Goal: Task Accomplishment & Management: Use online tool/utility

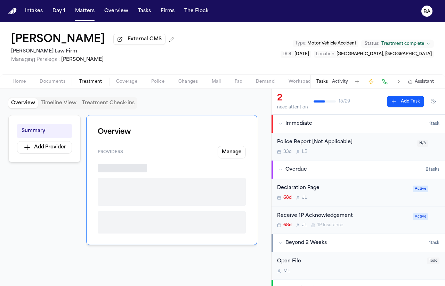
click at [103, 80] on button "Treatment" at bounding box center [90, 82] width 37 height 8
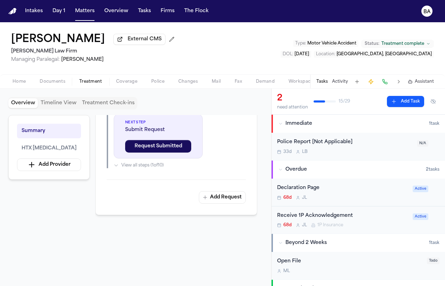
scroll to position [325, 0]
click at [266, 88] on div "Home Documents Treatment Coverage Police Changes Mail Fax Demand Workspaces Art…" at bounding box center [222, 81] width 445 height 14
click at [266, 84] on span "Demand" at bounding box center [265, 82] width 19 height 6
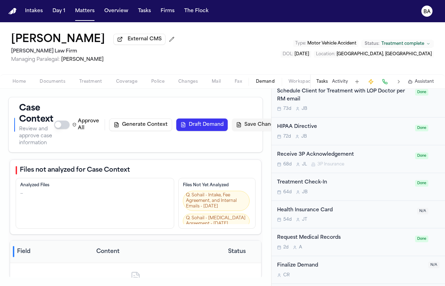
scroll to position [715, 0]
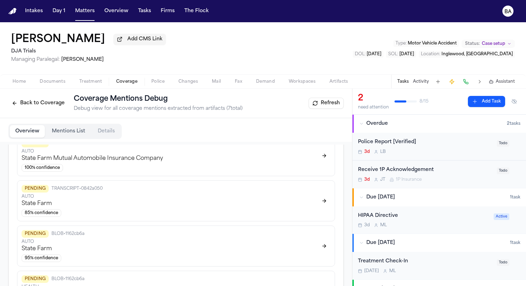
scroll to position [266, 0]
click at [200, 185] on div "PENDING TRANSCRIPT • 0842a050 AUTO State Farm 85 % confidence" at bounding box center [176, 201] width 318 height 41
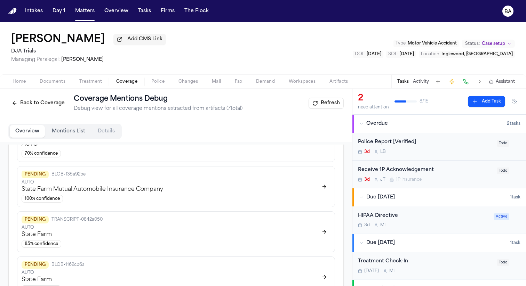
scroll to position [234, 0]
click at [114, 139] on div "Overview Mentions List Details" at bounding box center [64, 131] width 113 height 15
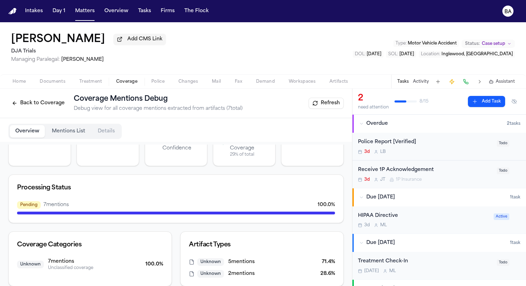
scroll to position [0, 0]
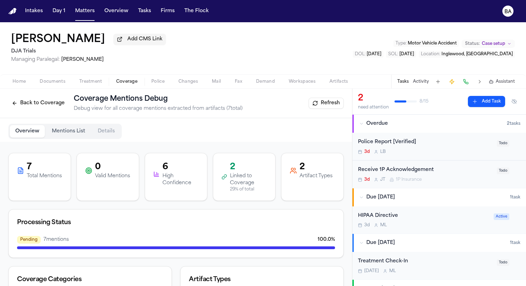
click at [240, 179] on p "Linked to Coverage" at bounding box center [248, 180] width 37 height 14
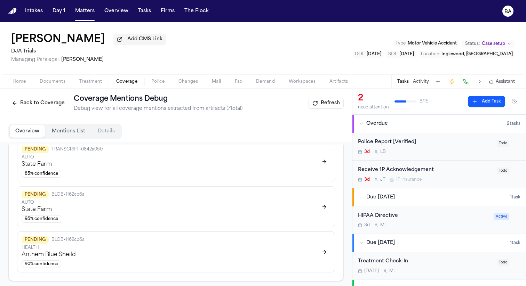
scroll to position [311, 0]
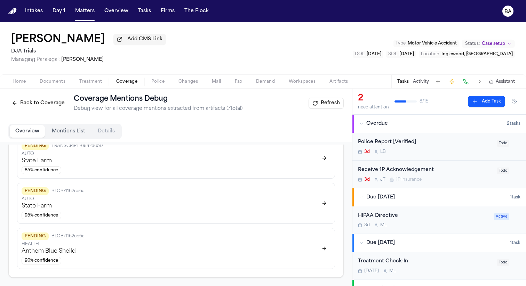
click at [321, 161] on button at bounding box center [324, 158] width 13 height 11
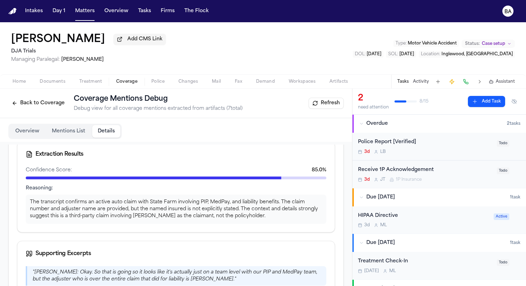
scroll to position [0, 0]
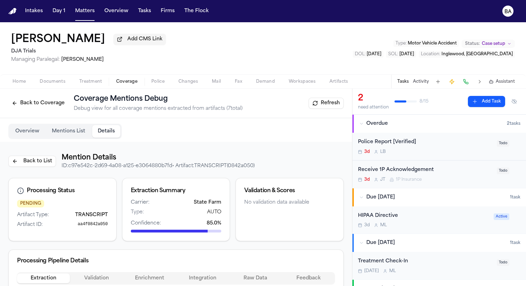
click at [21, 162] on button "Back to List" at bounding box center [32, 161] width 48 height 11
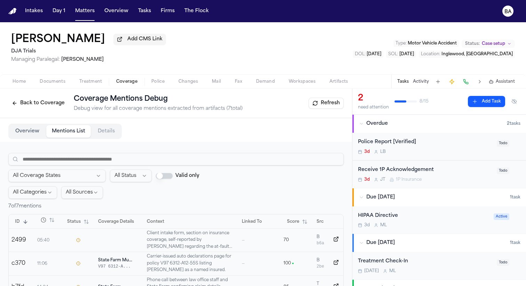
click at [23, 126] on div "Overview Mentions List Details" at bounding box center [64, 131] width 113 height 15
click at [23, 133] on button "Overview" at bounding box center [27, 131] width 35 height 13
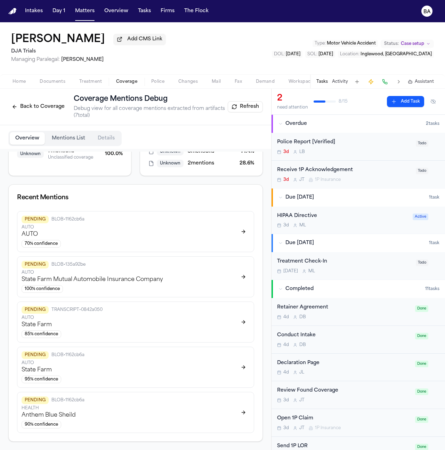
scroll to position [159, 0]
click at [237, 277] on button at bounding box center [243, 276] width 13 height 11
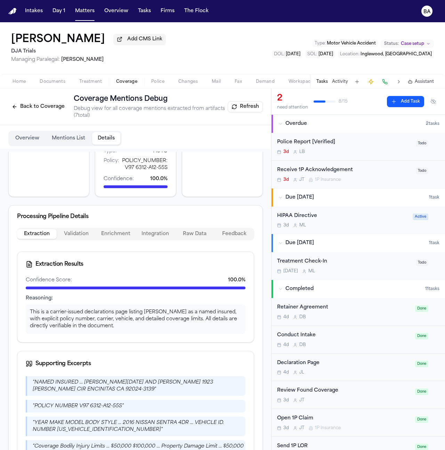
scroll to position [0, 0]
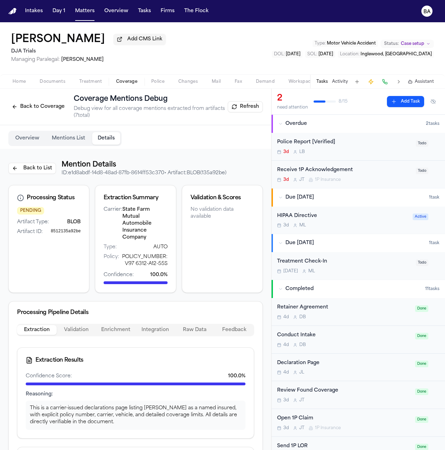
click at [218, 176] on p "ID: e1d8abdf-14d8-48ad-87fb-8614ff53c370 • Artifact: BLOB ( 135a92be )" at bounding box center [144, 173] width 165 height 7
click at [73, 232] on span "8512135a92be" at bounding box center [66, 232] width 30 height 7
click at [224, 286] on button "Feedback" at bounding box center [235, 330] width 40 height 10
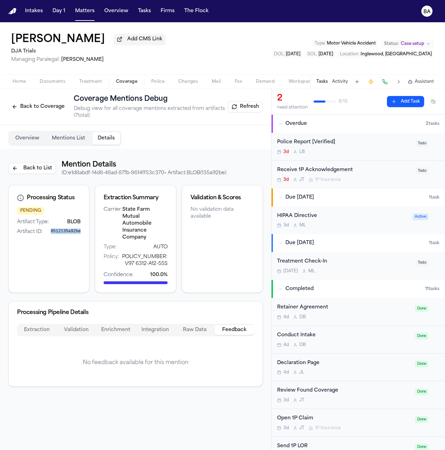
click at [199, 286] on div "Processing Pipeline Details Extraction Validation Enrichment Integration Raw Da…" at bounding box center [135, 344] width 255 height 86
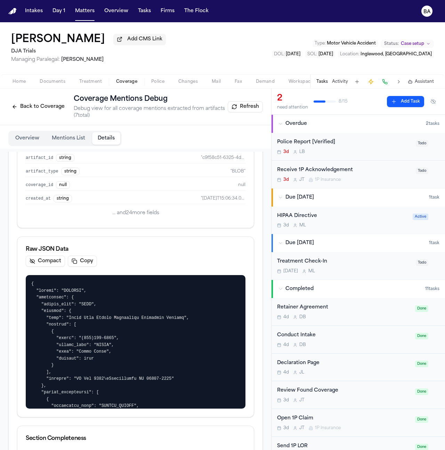
scroll to position [339, 0]
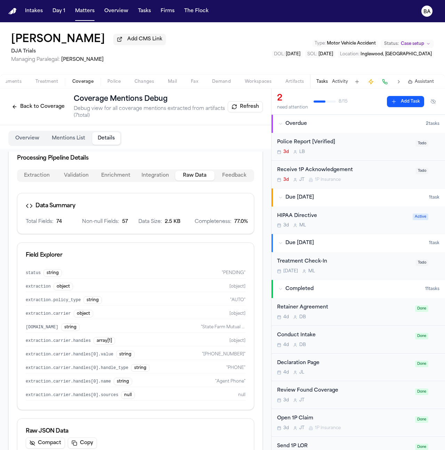
scroll to position [74, 0]
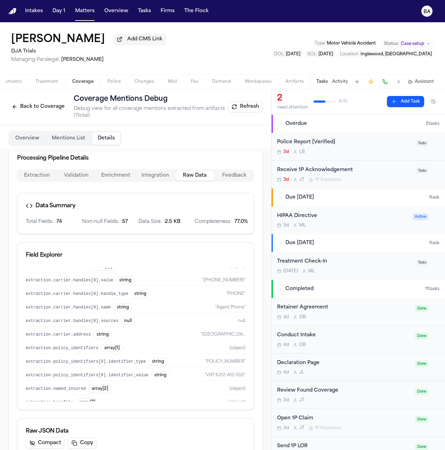
click at [29, 109] on button "Back to Coverage" at bounding box center [38, 106] width 60 height 11
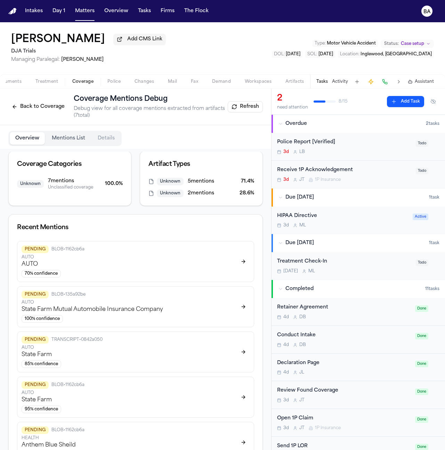
scroll to position [143, 0]
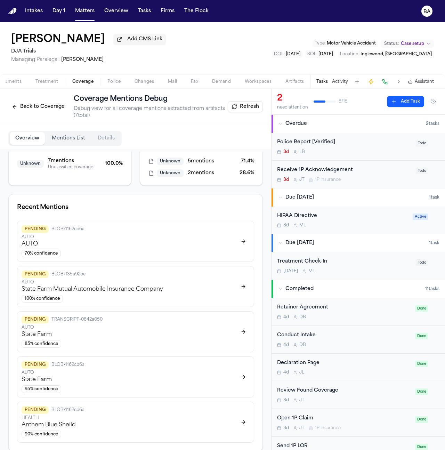
click at [241, 247] on button at bounding box center [243, 241] width 13 height 11
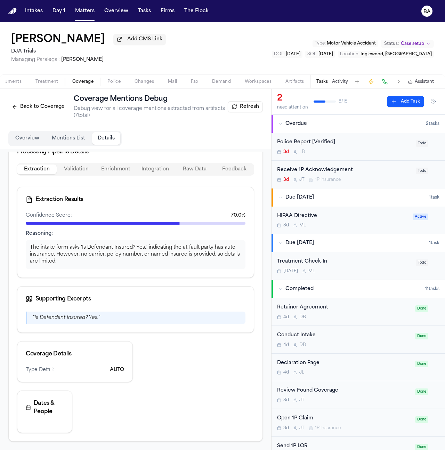
scroll to position [0, 0]
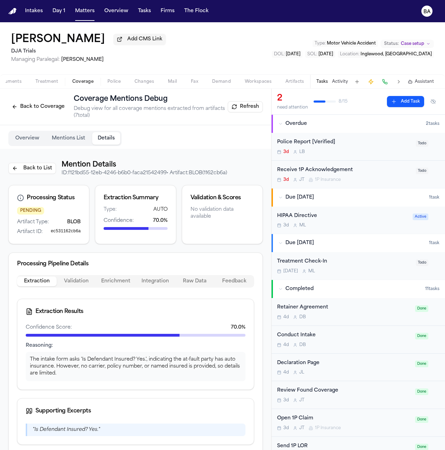
click at [47, 167] on button "Back to List" at bounding box center [32, 168] width 48 height 11
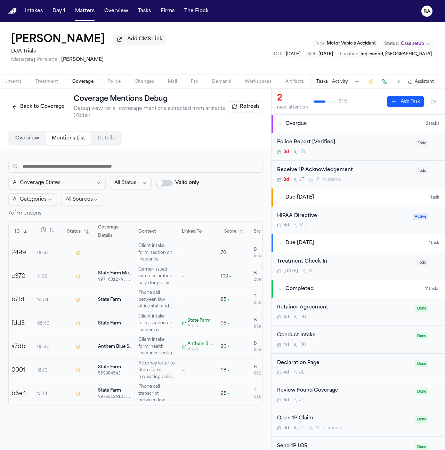
click at [184, 277] on td "—" at bounding box center [198, 277] width 39 height 24
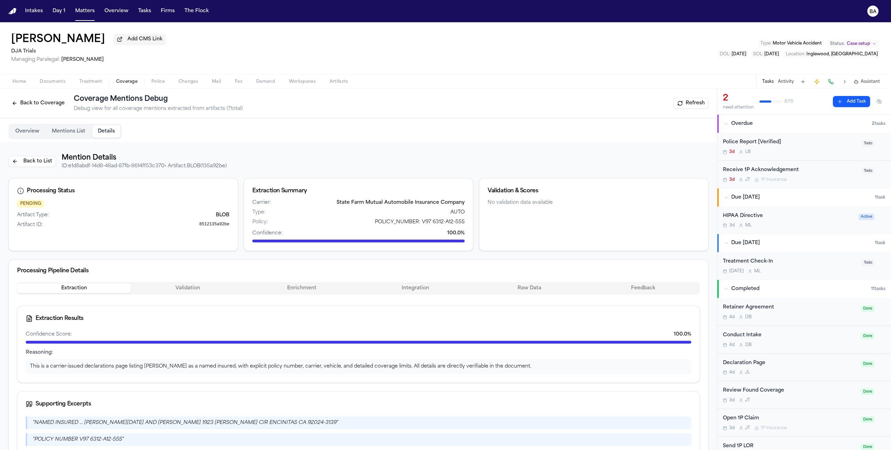
click at [126, 83] on span "Coverage" at bounding box center [126, 82] width 21 height 6
click at [35, 105] on button "Back to Coverage" at bounding box center [38, 103] width 60 height 11
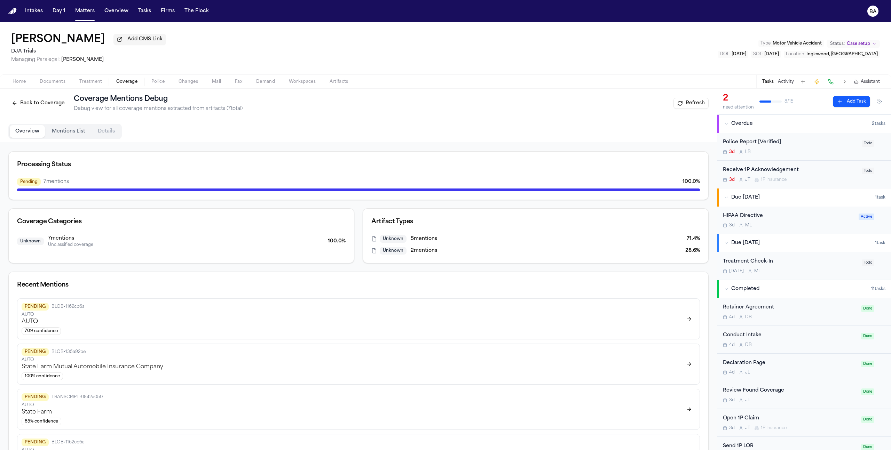
scroll to position [140, 0]
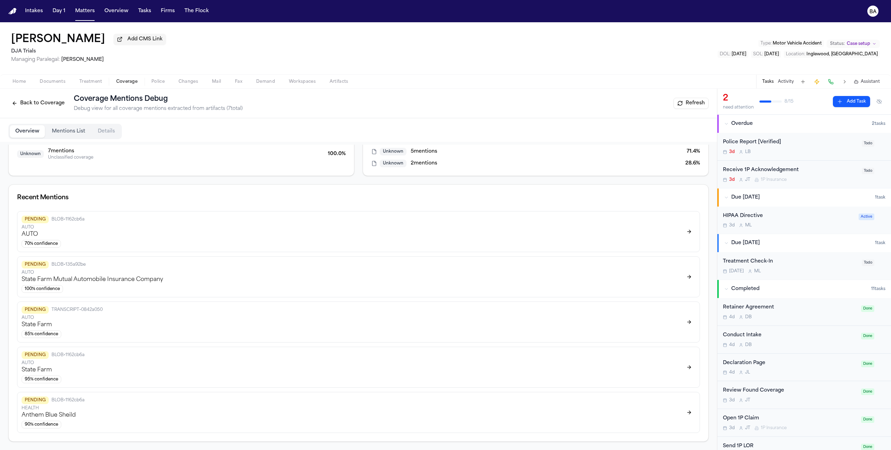
click at [173, 282] on div "PENDING BLOB • 135a92be AUTO State Farm Mutual Automobile Insurance Company 100…" at bounding box center [351, 277] width 658 height 32
click at [526, 276] on button at bounding box center [689, 276] width 13 height 11
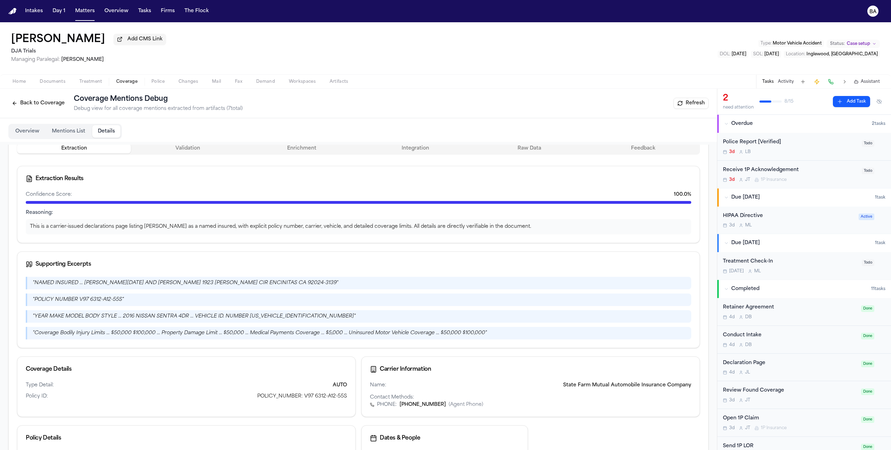
click at [34, 132] on button "Overview" at bounding box center [27, 131] width 35 height 13
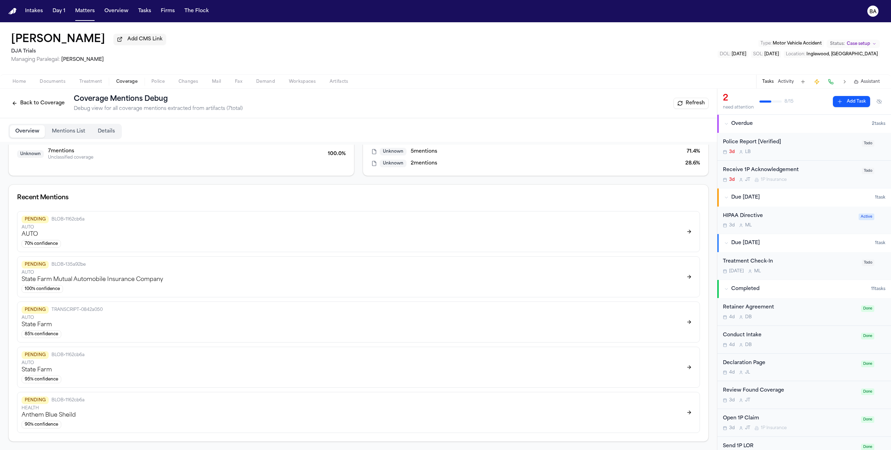
click at [526, 286] on button at bounding box center [689, 322] width 13 height 11
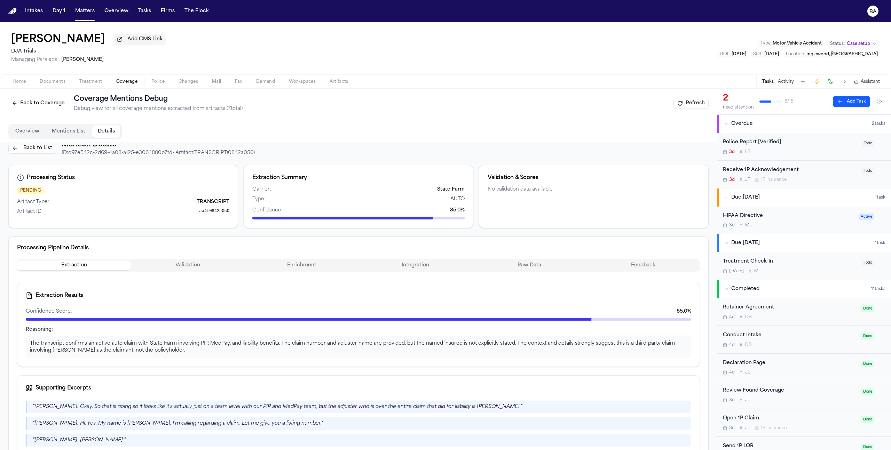
scroll to position [0, 0]
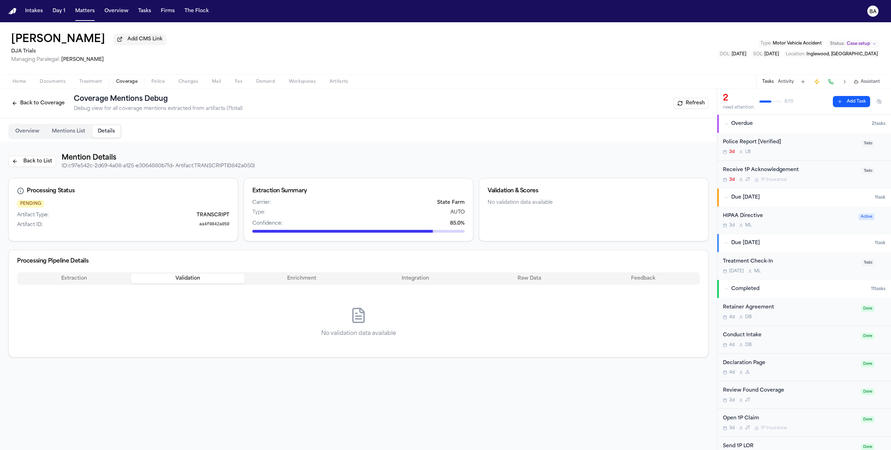
click at [202, 280] on button "Validation" at bounding box center [188, 279] width 114 height 10
click at [306, 279] on button "Enrichment" at bounding box center [302, 279] width 114 height 10
click at [412, 285] on div "Extraction Validation Enrichment Integration Raw Data Feedback" at bounding box center [358, 278] width 683 height 13
click at [422, 279] on button "Integration" at bounding box center [415, 279] width 114 height 10
click at [526, 286] on div "Extraction Validation Enrichment Integration Raw Data Feedback No integration d…" at bounding box center [358, 315] width 683 height 86
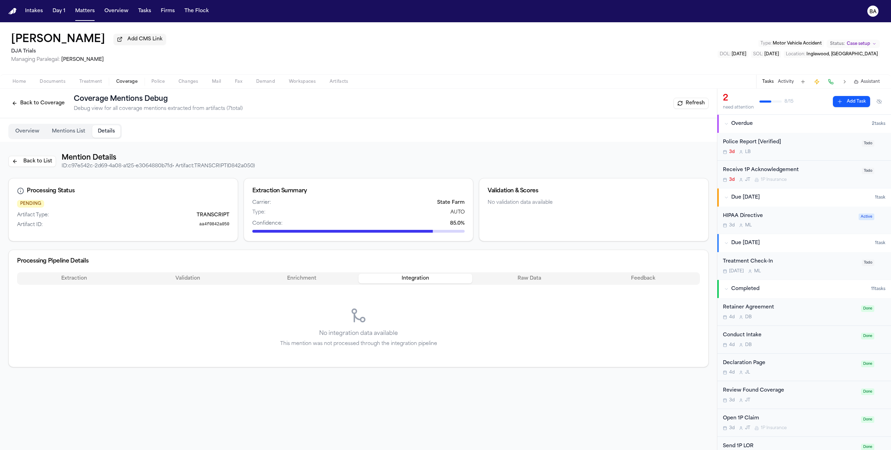
click at [526, 281] on button "Raw Data" at bounding box center [529, 279] width 114 height 10
click at [208, 272] on div "Processing Pipeline Details" at bounding box center [358, 261] width 699 height 22
click at [207, 276] on button "Validation" at bounding box center [188, 279] width 114 height 10
click at [313, 284] on button "Enrichment" at bounding box center [302, 279] width 114 height 10
click at [417, 280] on button "Integration" at bounding box center [415, 279] width 114 height 10
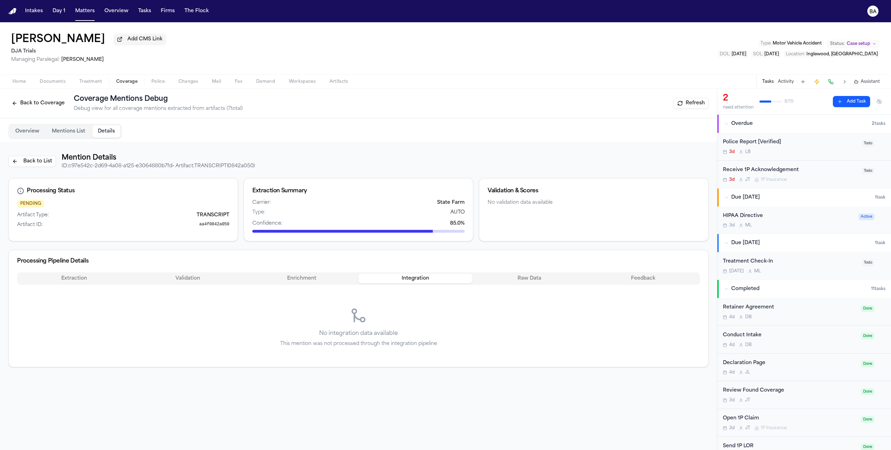
click at [502, 280] on button "Raw Data" at bounding box center [529, 279] width 114 height 10
click at [526, 279] on button "Feedback" at bounding box center [643, 279] width 114 height 10
